Goal: Task Accomplishment & Management: Manage account settings

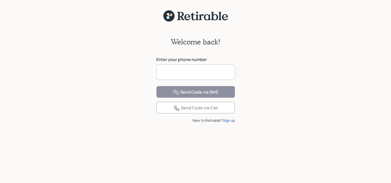
click at [205, 72] on input at bounding box center [195, 72] width 79 height 16
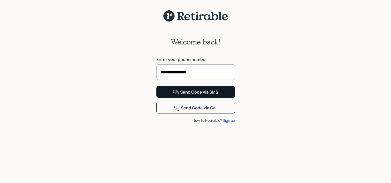
type input "**********"
click at [199, 95] on div "Send Code via SMS" at bounding box center [195, 92] width 45 height 6
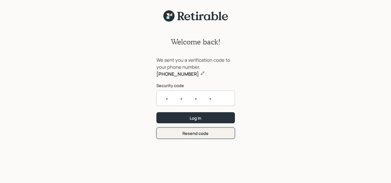
click at [197, 132] on form "We sent you a verification code to your phone number, [PHONE_NUMBER] : Security…" at bounding box center [195, 98] width 79 height 82
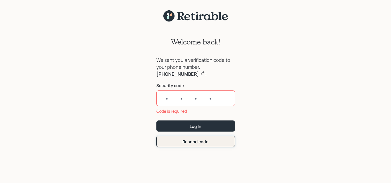
click at [191, 145] on button "Resend code" at bounding box center [195, 141] width 79 height 11
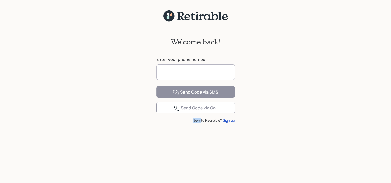
click at [191, 123] on div "New to Retirable? Sign up" at bounding box center [195, 120] width 79 height 5
click at [180, 77] on input at bounding box center [195, 72] width 79 height 16
type input "**********"
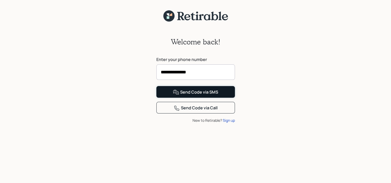
click at [187, 95] on div "Send Code via SMS" at bounding box center [195, 92] width 45 height 6
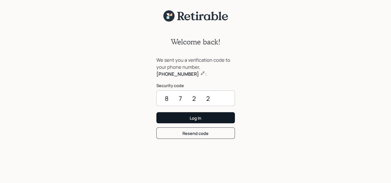
type input "8722"
click at [209, 117] on button "Log In" at bounding box center [195, 117] width 79 height 11
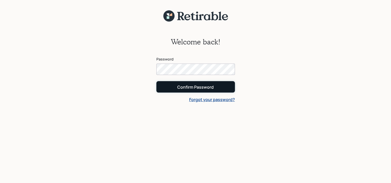
click at [185, 86] on div "Confirm Password" at bounding box center [195, 87] width 36 height 6
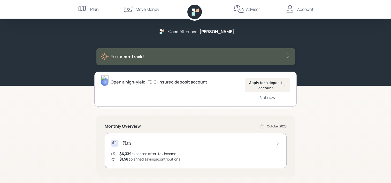
drag, startPoint x: 390, startPoint y: 41, endPoint x: 391, endPoint y: 73, distance: 32.1
click at [391, 73] on div "Good Afternoon , [PERSON_NAME] You are on‑track!" at bounding box center [195, 43] width 391 height 86
drag, startPoint x: 388, startPoint y: 55, endPoint x: 389, endPoint y: 61, distance: 6.0
click at [389, 61] on div "Good Afternoon , [PERSON_NAME] You are on‑track!" at bounding box center [195, 43] width 391 height 86
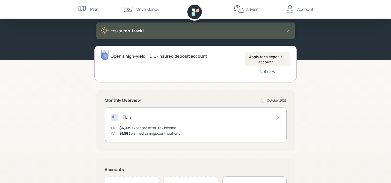
scroll to position [29, 0]
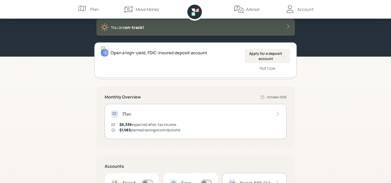
click at [340, 67] on div "Good Afternoon , [PERSON_NAME] You are on‑track! Open a high-yield, FDIC-insure…" at bounding box center [195, 131] width 391 height 321
